Goal: Register for event/course

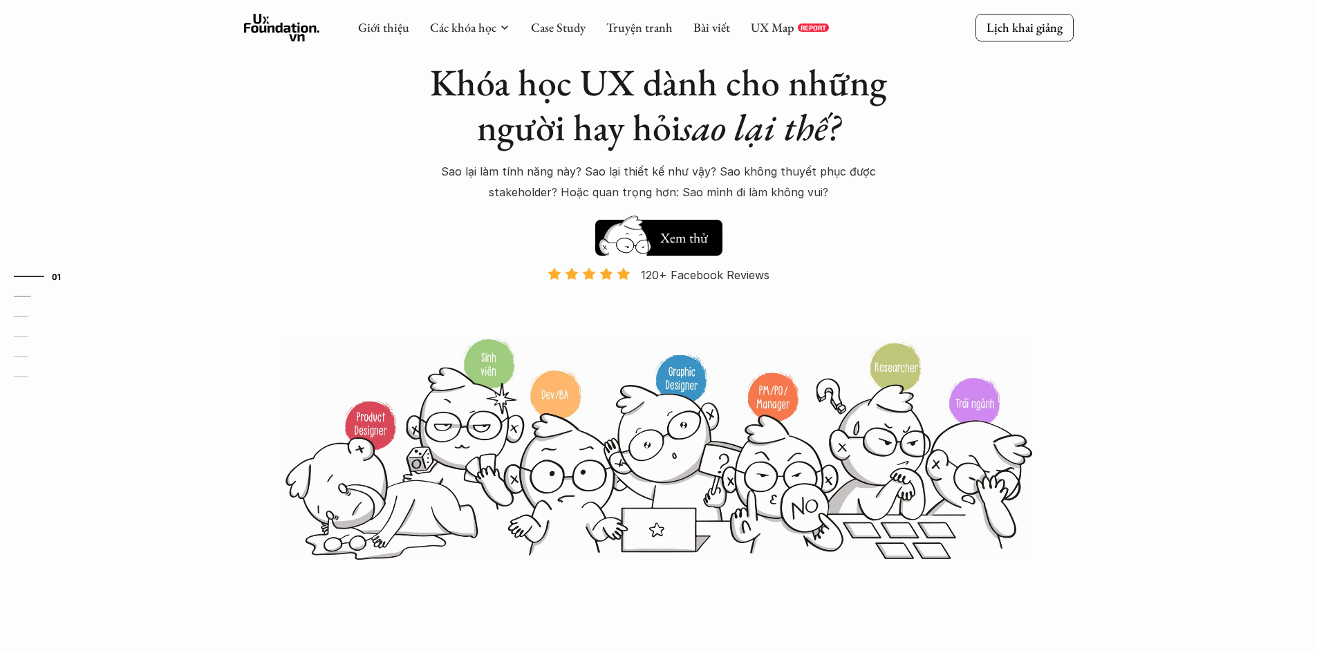
scroll to position [33, 0]
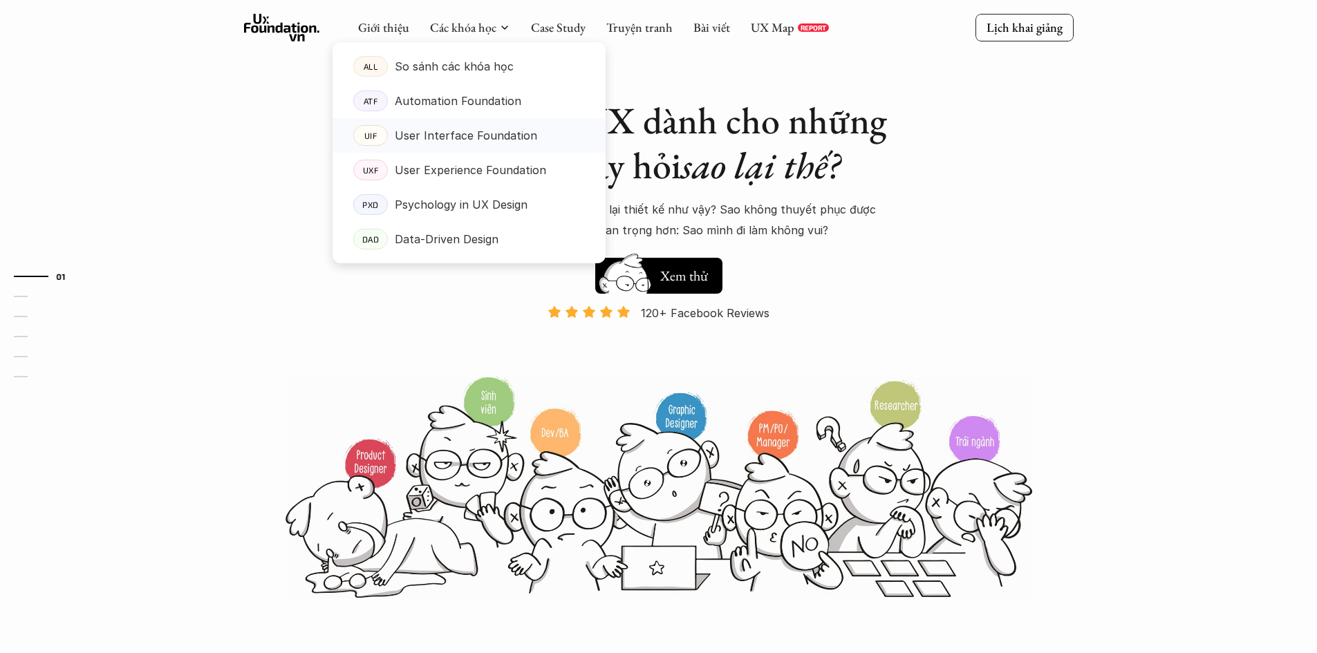
click at [483, 142] on p "User Interface Foundation" at bounding box center [466, 135] width 142 height 21
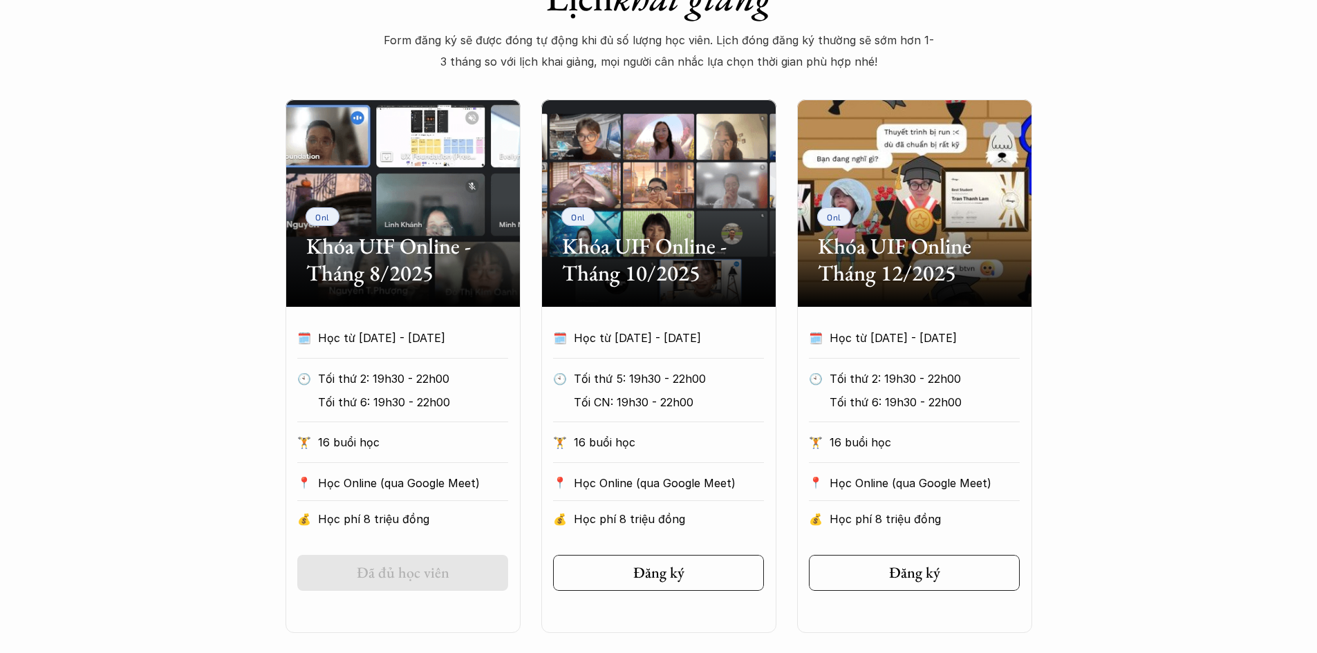
scroll to position [612, 0]
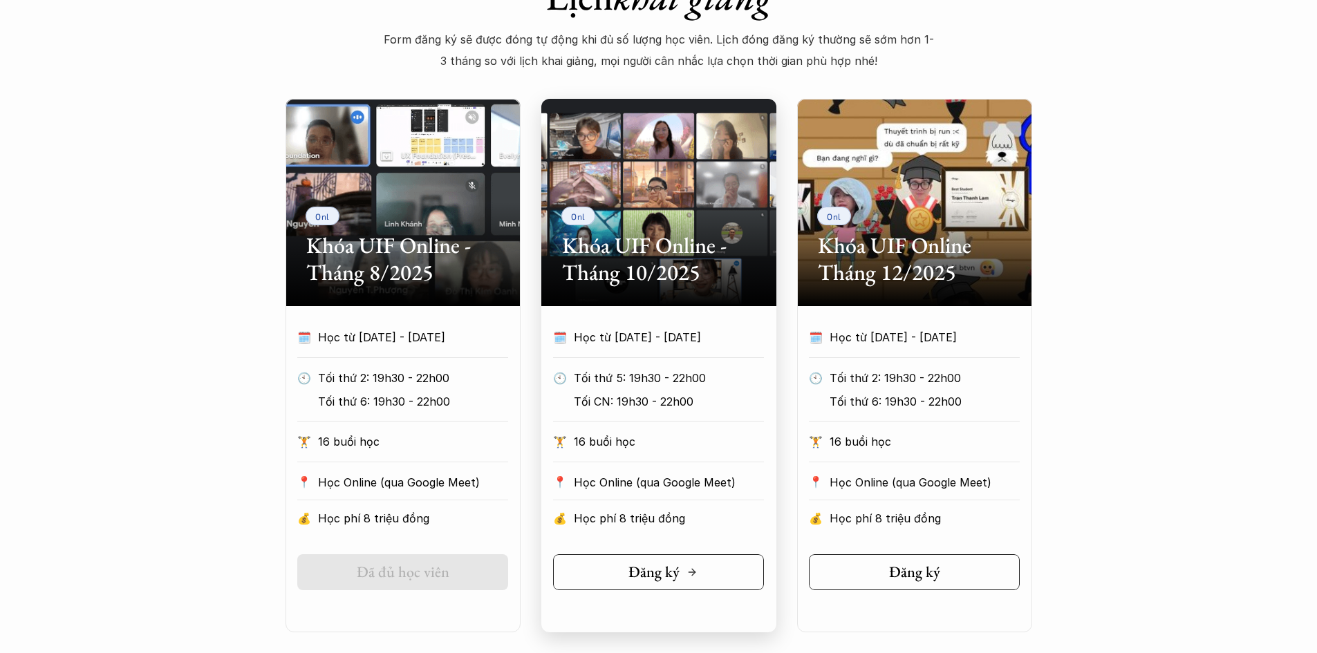
click at [579, 586] on link "Đăng ký" at bounding box center [658, 573] width 211 height 36
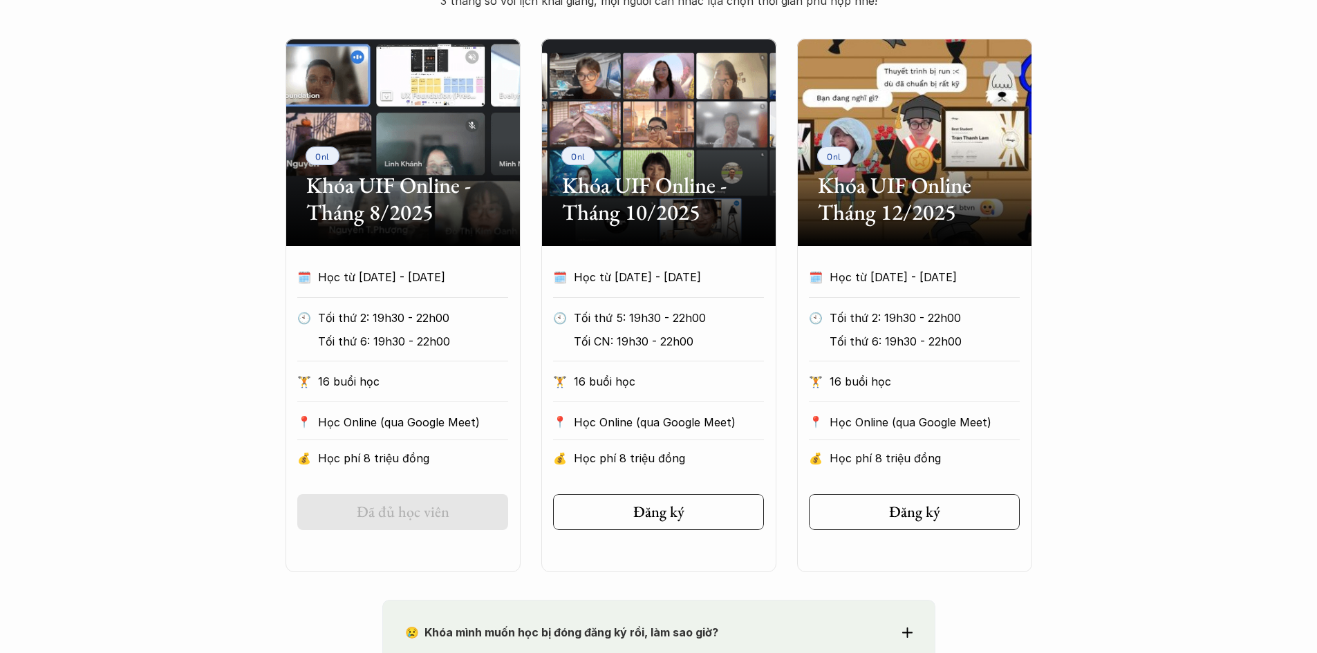
scroll to position [673, 0]
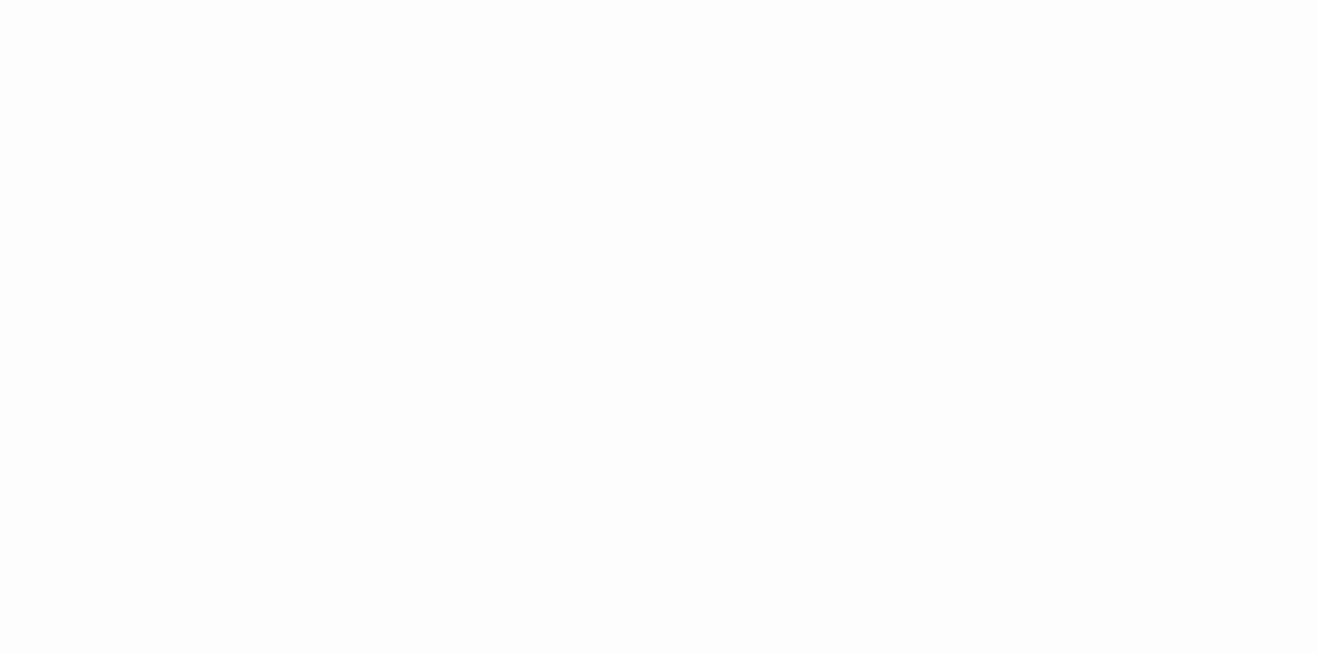
scroll to position [459, 0]
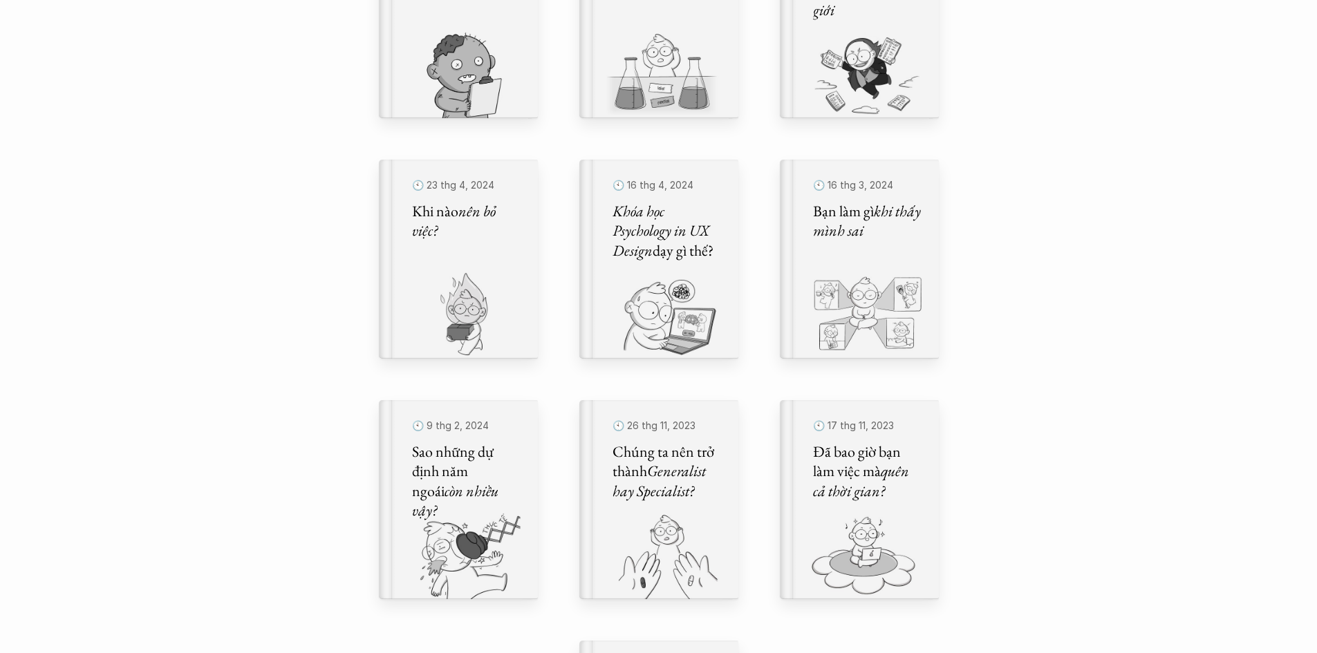
scroll to position [590, 0]
